Goal: Complete application form: Complete application form

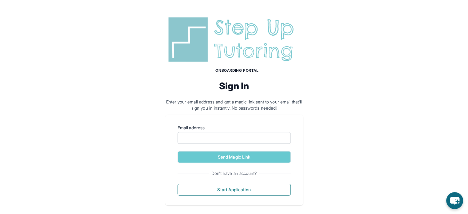
scroll to position [6, 0]
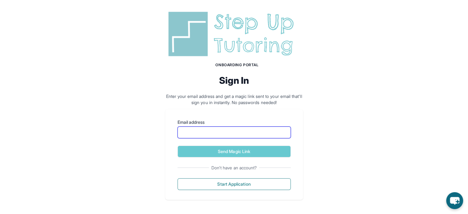
click at [255, 137] on input "Email address" at bounding box center [233, 132] width 113 height 12
type input "**********"
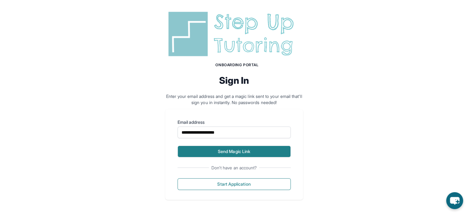
click at [252, 151] on button "Send Magic Link" at bounding box center [233, 151] width 113 height 12
click at [253, 151] on button "Send Magic Link" at bounding box center [233, 151] width 113 height 12
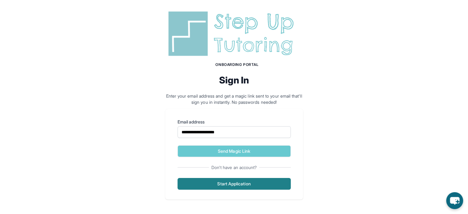
click at [260, 187] on button "Start Application" at bounding box center [233, 184] width 113 height 12
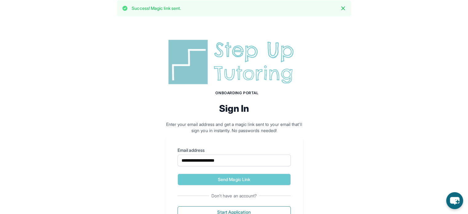
scroll to position [0, 0]
